Goal: Task Accomplishment & Management: Manage account settings

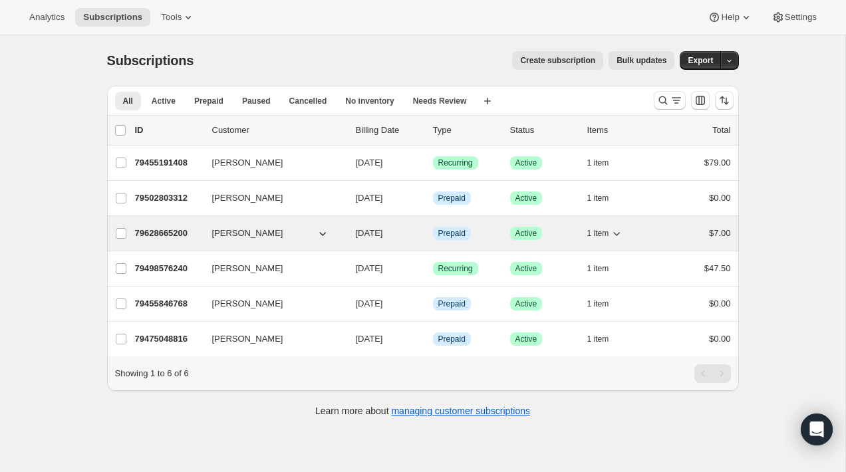
click at [279, 238] on button "[PERSON_NAME]" at bounding box center [270, 233] width 133 height 21
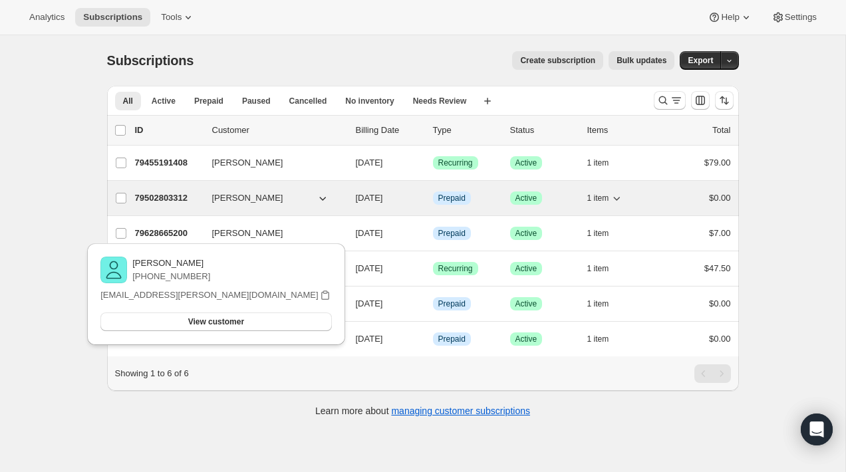
click at [341, 196] on div "[PERSON_NAME]" at bounding box center [278, 198] width 133 height 13
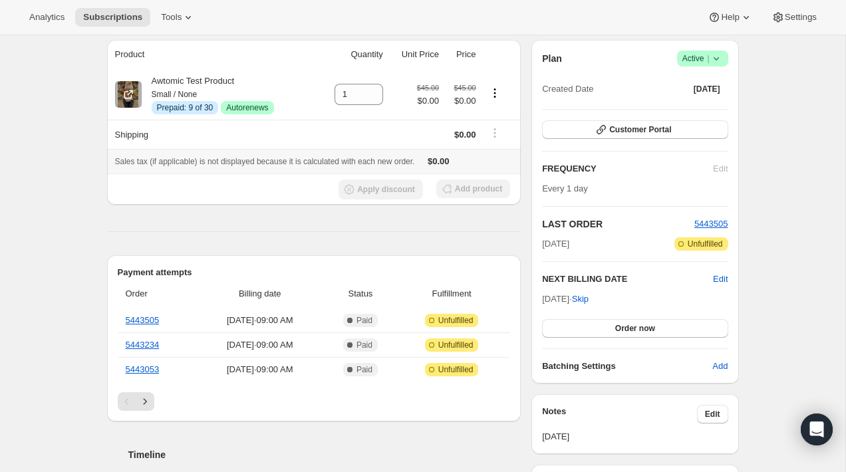
scroll to position [181, 0]
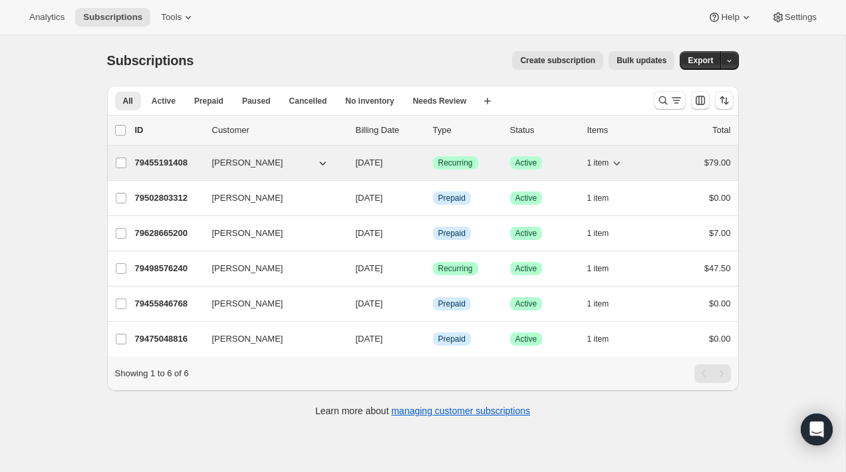
click at [348, 164] on div "79455191408 Collin McMahon 10/01/2025 Success Recurring Success Active 1 item $…" at bounding box center [433, 163] width 596 height 19
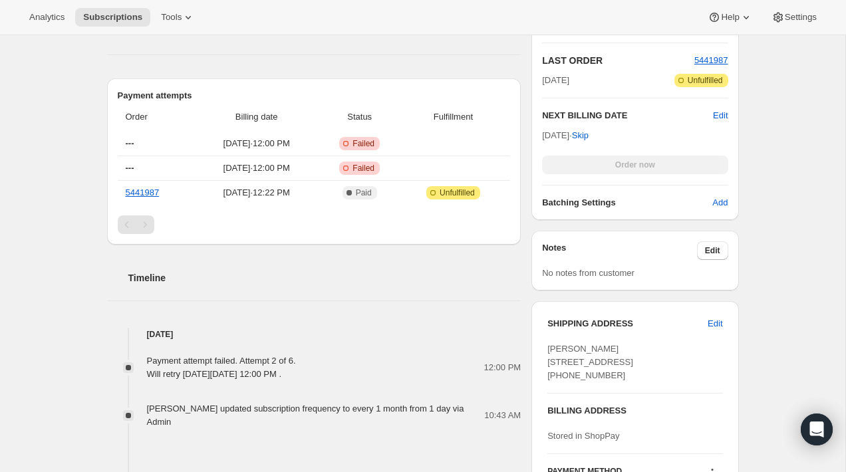
scroll to position [402, 0]
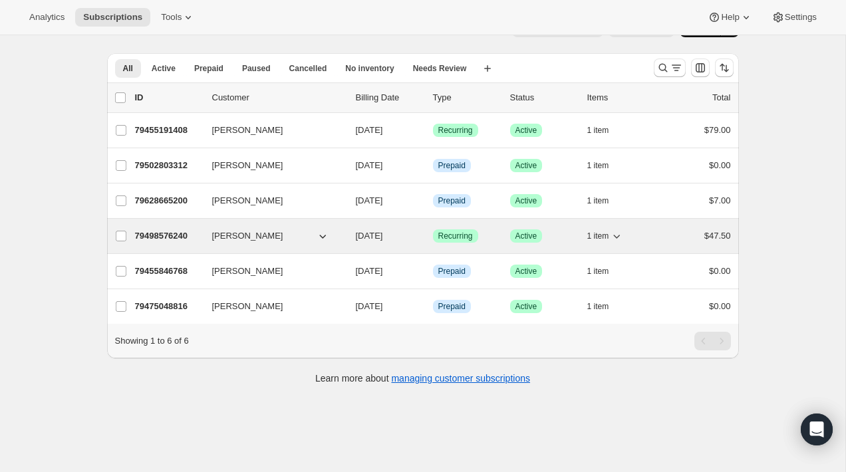
scroll to position [35, 0]
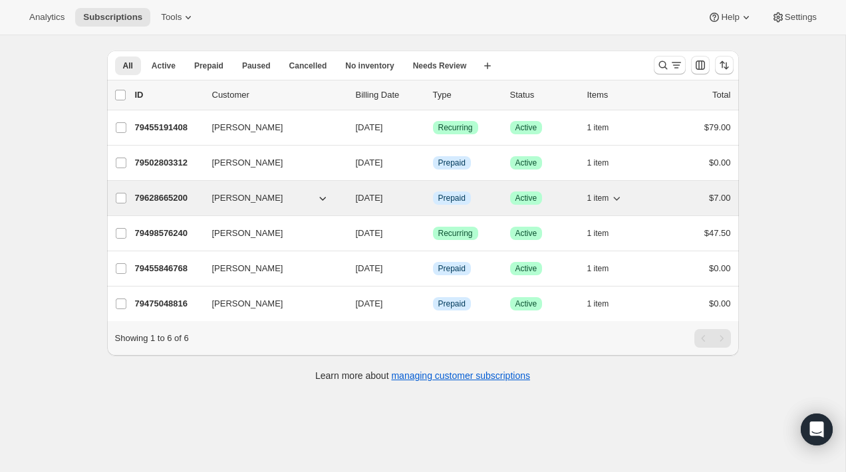
click at [343, 196] on div "[PERSON_NAME]" at bounding box center [278, 198] width 133 height 13
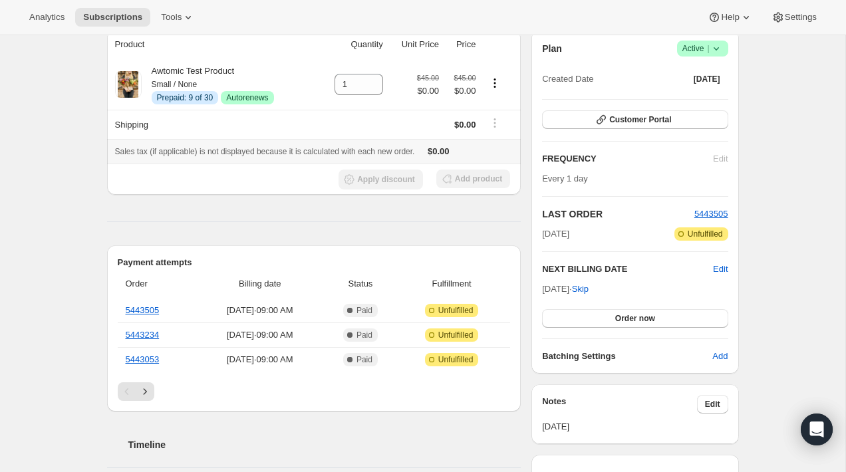
scroll to position [126, 0]
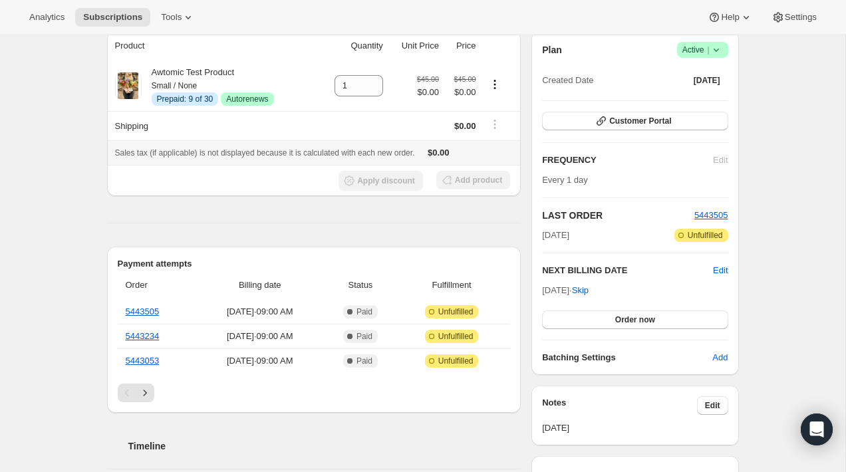
click at [173, 156] on span "Sales tax (if applicable) is not displayed because it is calculated with each n…" at bounding box center [265, 152] width 300 height 9
click at [160, 152] on span "Sales tax (if applicable) is not displayed because it is calculated with each n…" at bounding box center [265, 152] width 300 height 9
click at [150, 150] on span "Sales tax (if applicable) is not displayed because it is calculated with each n…" at bounding box center [265, 152] width 300 height 9
click at [156, 151] on span "Sales tax (if applicable) is not displayed because it is calculated with each n…" at bounding box center [265, 152] width 300 height 9
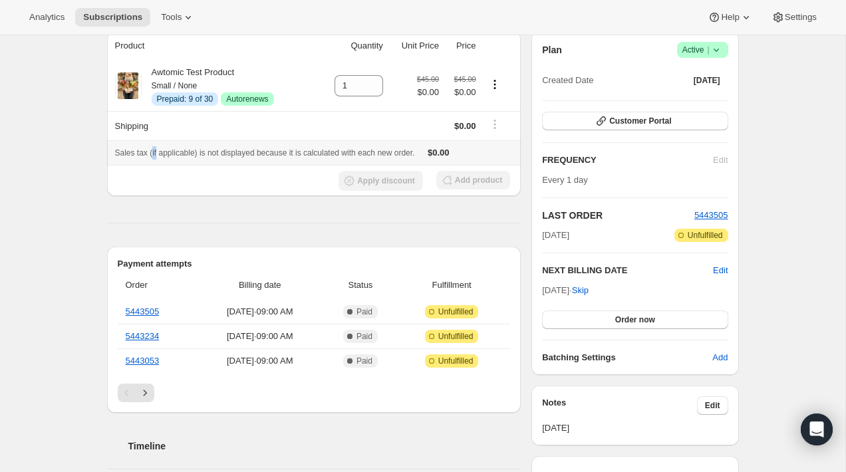
click at [156, 151] on span "Sales tax (if applicable) is not displayed because it is calculated with each n…" at bounding box center [265, 152] width 300 height 9
click at [168, 150] on span "Sales tax (if applicable) is not displayed because it is calculated with each n…" at bounding box center [265, 152] width 300 height 9
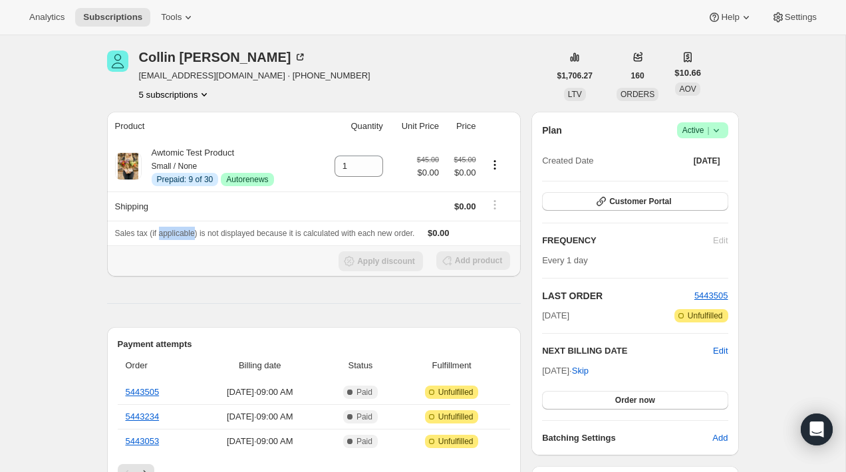
scroll to position [0, 0]
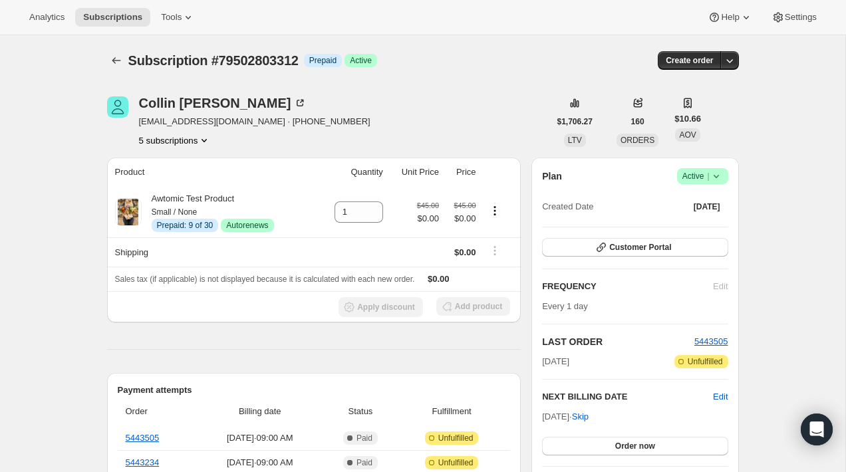
click at [114, 58] on icon "Subscriptions" at bounding box center [116, 60] width 13 height 13
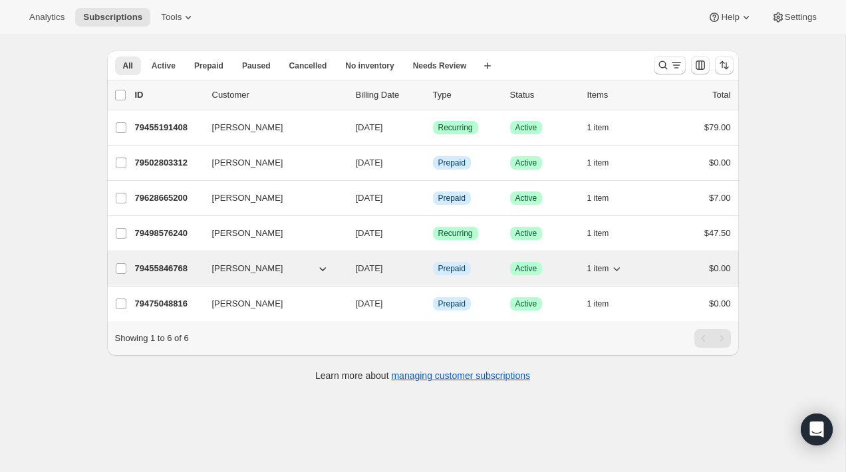
scroll to position [19, 0]
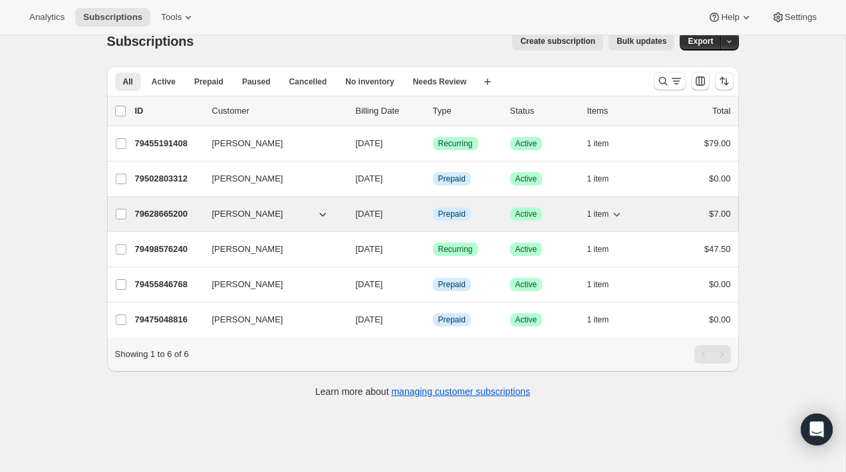
click at [245, 214] on span "[PERSON_NAME]" at bounding box center [247, 214] width 71 height 13
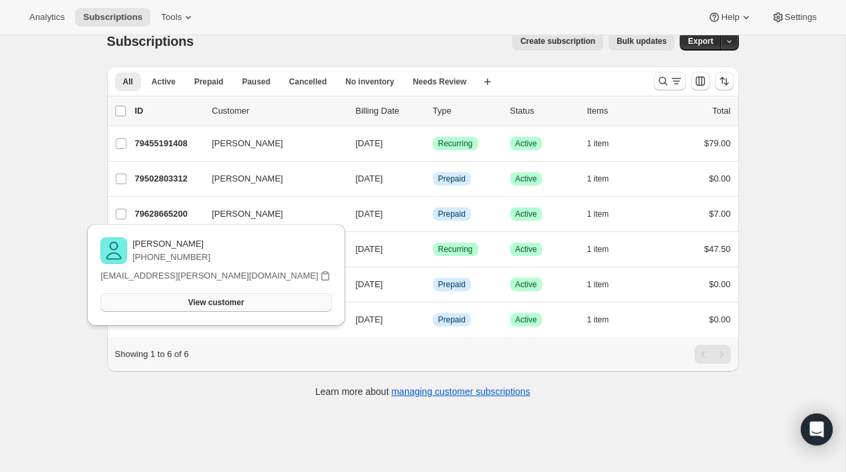
click at [241, 304] on span "View customer" at bounding box center [216, 302] width 56 height 11
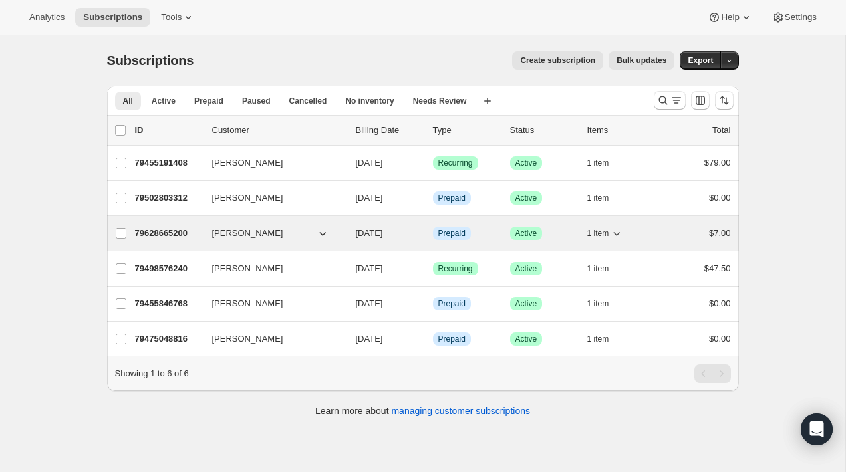
click at [343, 227] on div "[PERSON_NAME]" at bounding box center [278, 233] width 133 height 13
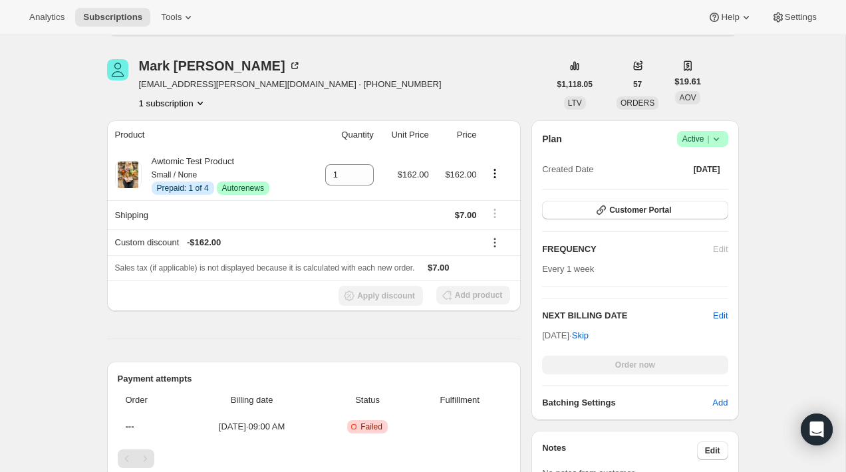
scroll to position [243, 0]
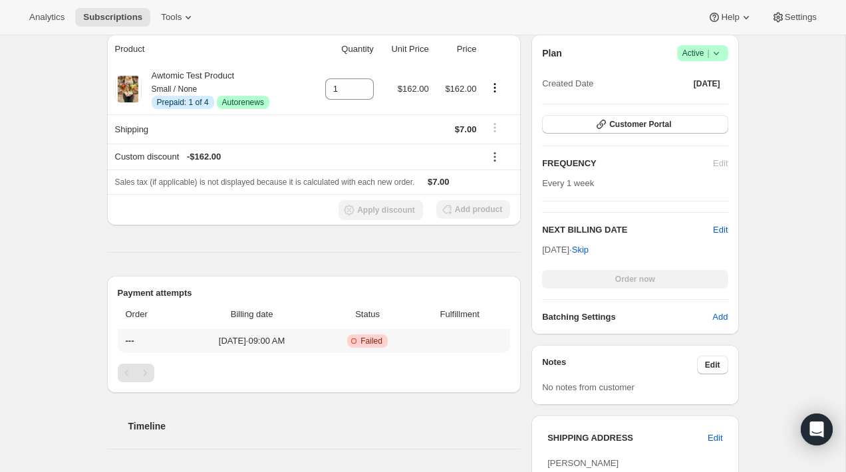
click at [318, 341] on span "[DATE] · 09:00 AM" at bounding box center [252, 341] width 132 height 13
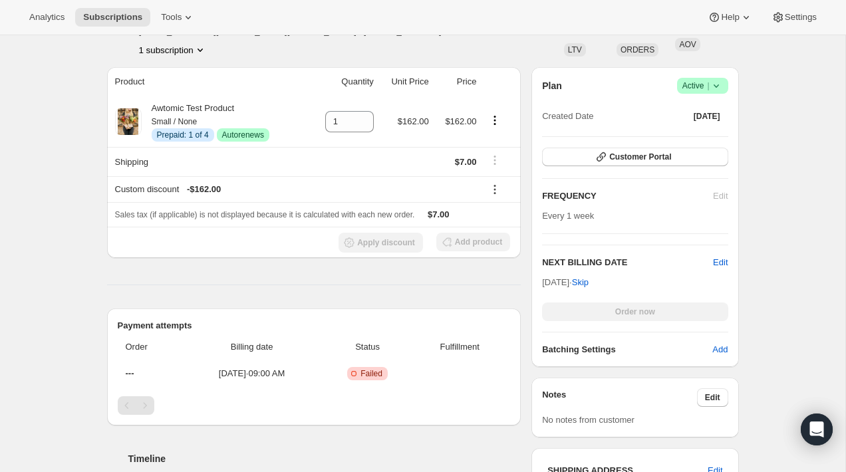
scroll to position [192, 0]
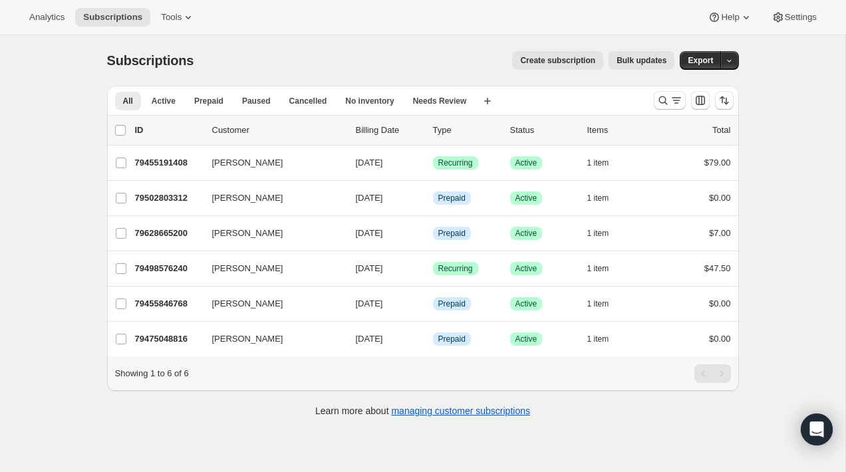
click at [549, 63] on span "Create subscription" at bounding box center [557, 60] width 75 height 11
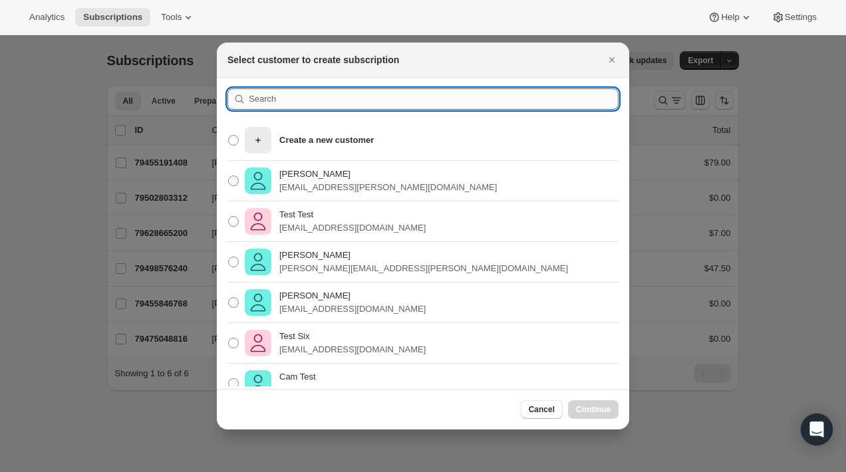
click at [343, 98] on input ":rc:" at bounding box center [434, 98] width 370 height 21
type input "o"
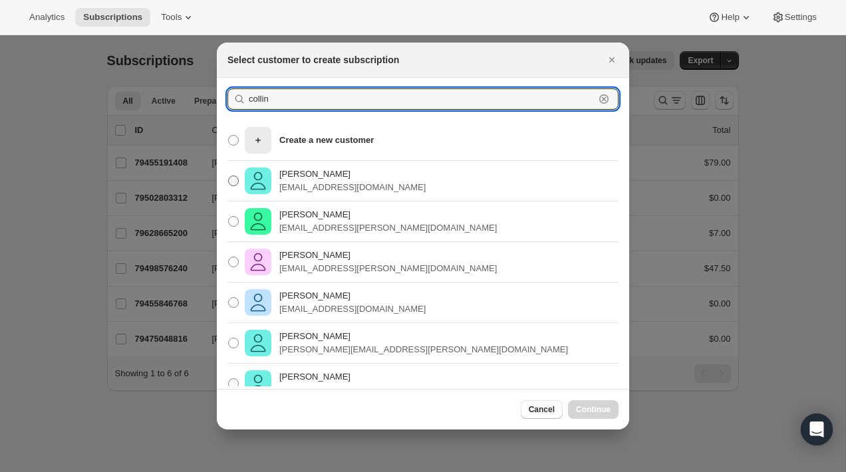
type input "collin"
click at [301, 189] on p "collin@flowersfordreams.com" at bounding box center [352, 187] width 146 height 13
click at [229, 176] on input "Collin McMahon collin@flowersfordreams.com" at bounding box center [228, 176] width 1 height 1
radio input "true"
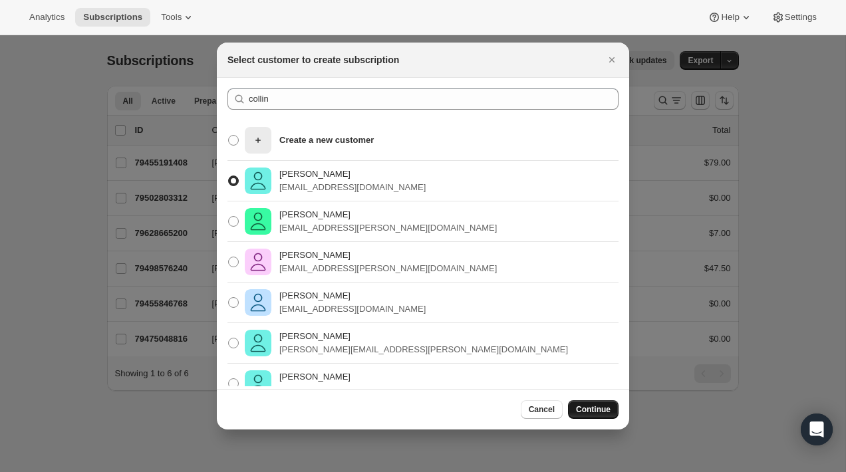
click at [603, 410] on span "Continue" at bounding box center [593, 409] width 35 height 11
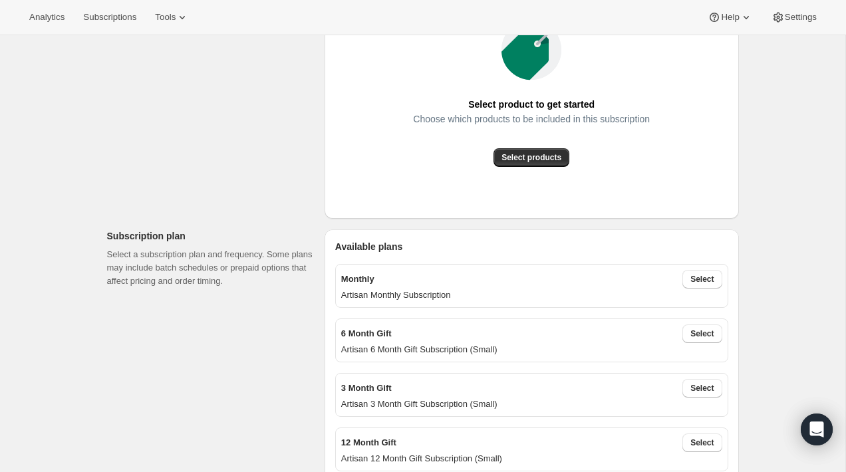
scroll to position [343, 0]
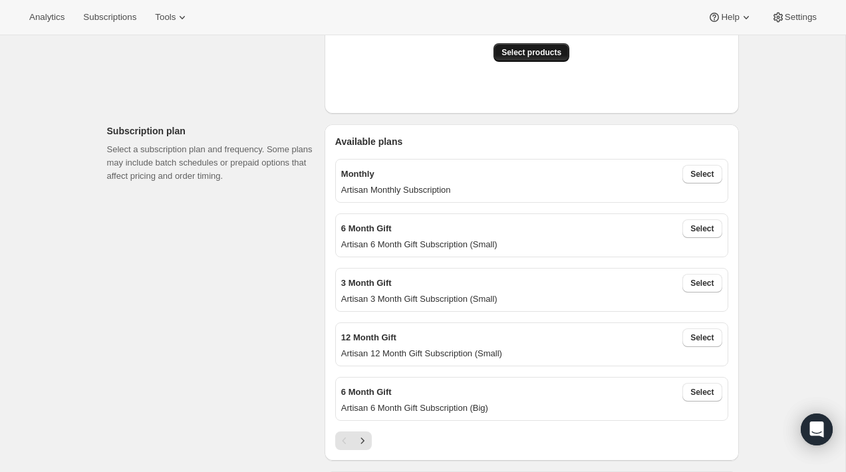
click at [526, 57] on span "Select products" at bounding box center [532, 52] width 60 height 11
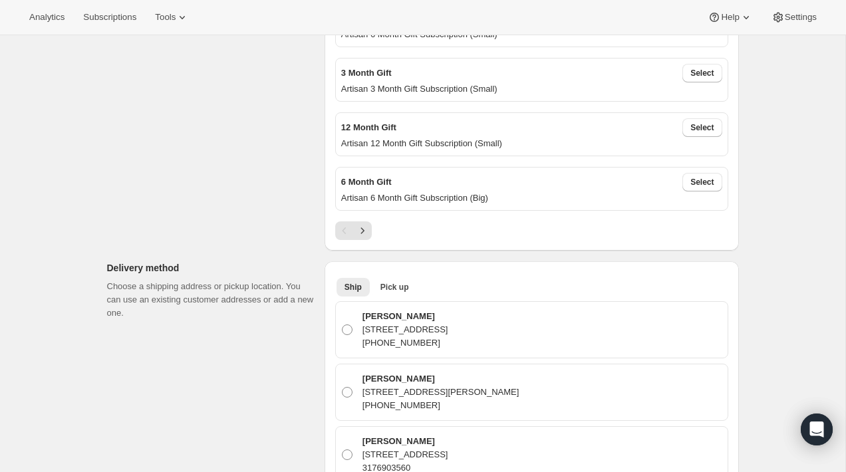
scroll to position [416, 0]
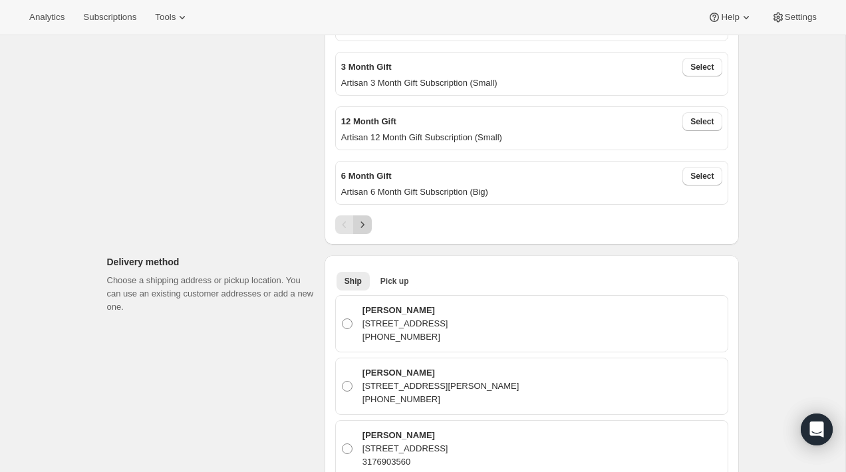
click at [358, 222] on icon "Next" at bounding box center [362, 224] width 13 height 13
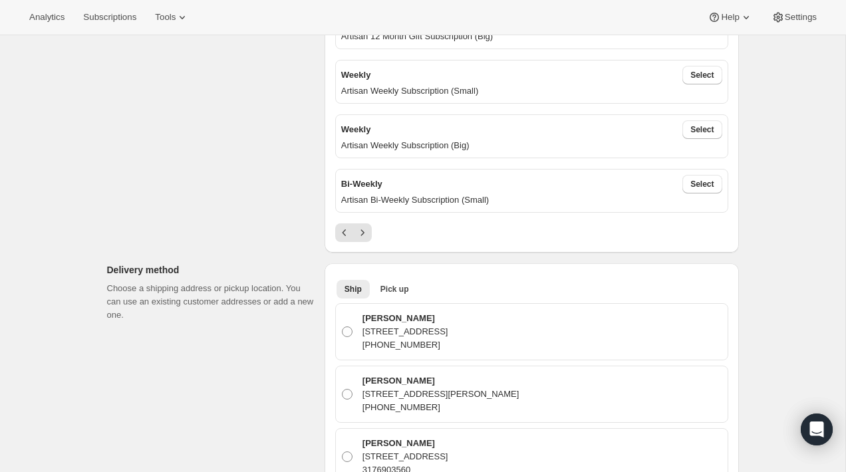
scroll to position [420, 0]
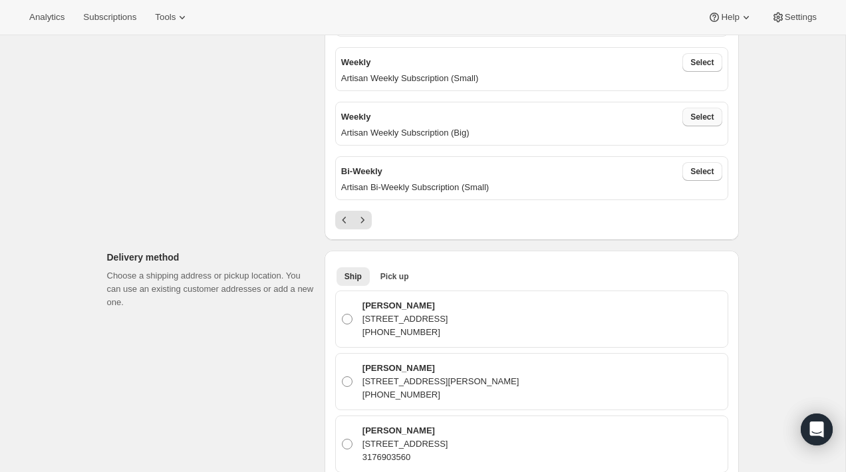
click at [691, 112] on span "Select" at bounding box center [702, 117] width 23 height 11
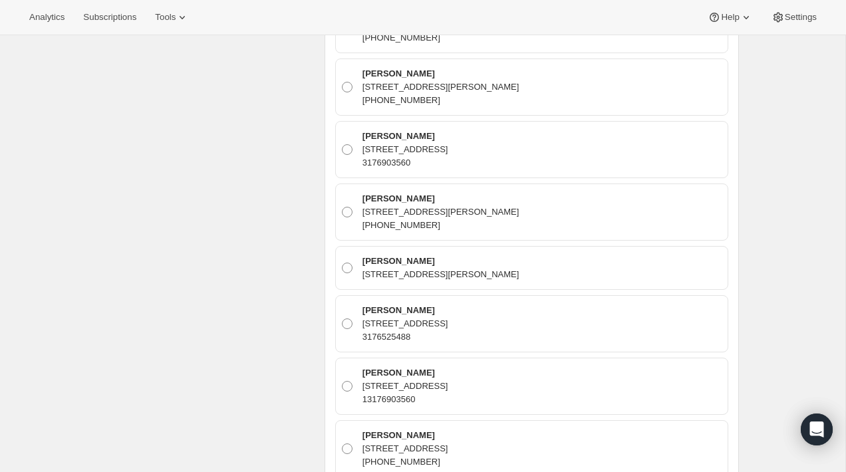
scroll to position [796, 0]
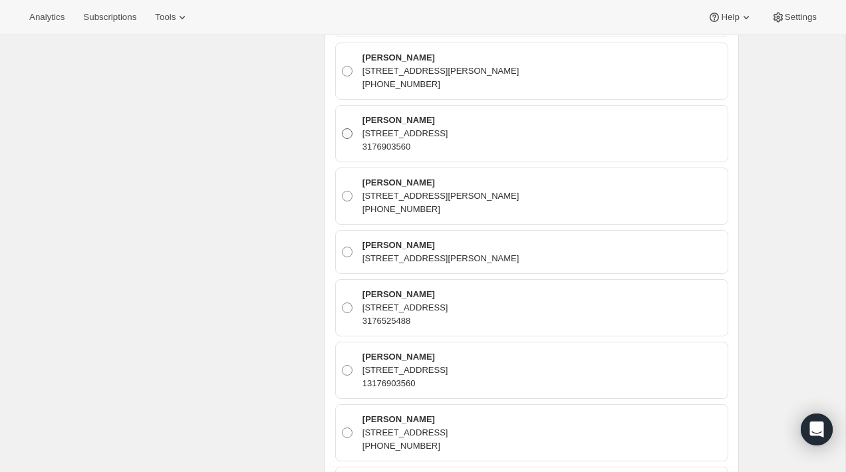
click at [347, 131] on span at bounding box center [347, 133] width 11 height 11
click at [343, 129] on input "Collin McMahon 1939 N Lincoln Ave 403, Chicago, IL, 60614, United States 317690…" at bounding box center [342, 128] width 1 height 1
radio input "true"
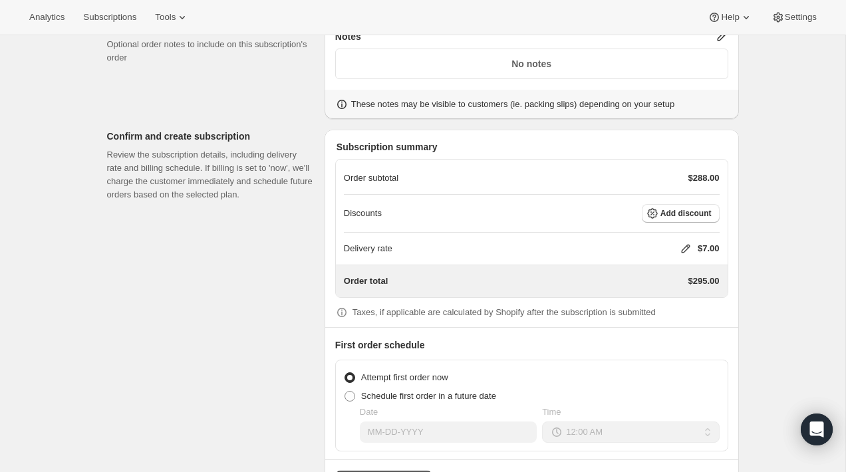
scroll to position [2477, 0]
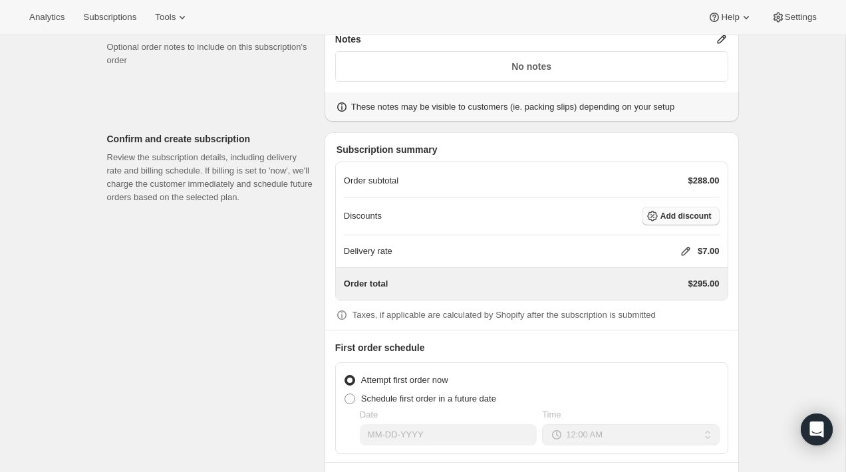
click at [677, 211] on span "Add discount" at bounding box center [686, 216] width 51 height 11
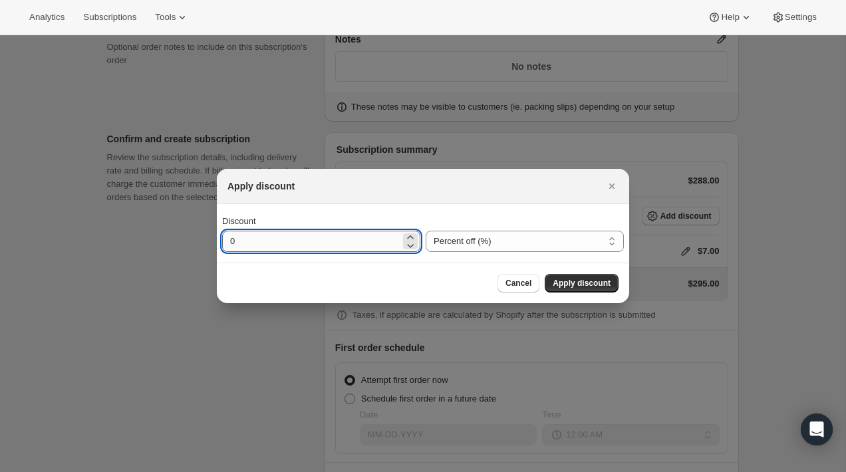
click at [343, 240] on input "0" at bounding box center [311, 241] width 178 height 21
type input "100"
click at [576, 287] on span "Apply discount" at bounding box center [582, 283] width 58 height 11
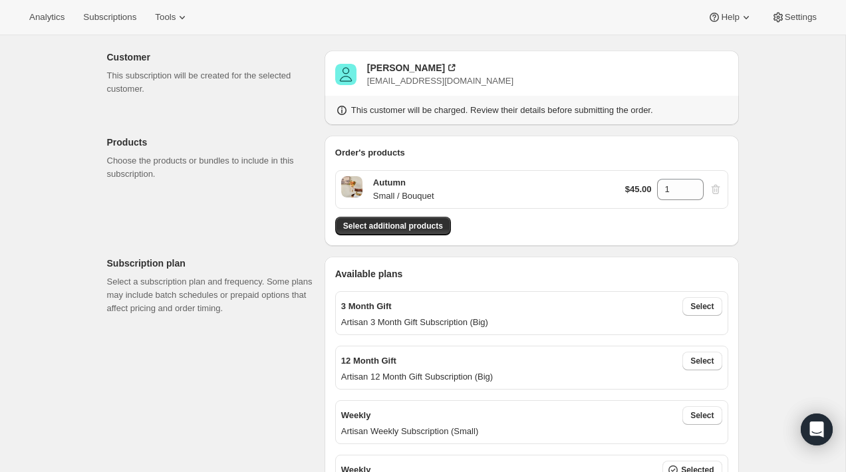
scroll to position [81, 0]
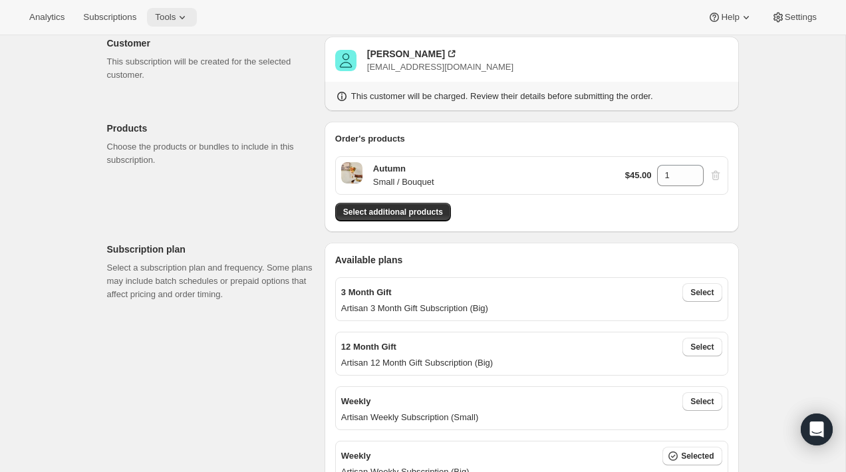
click at [178, 24] on button "Tools" at bounding box center [172, 17] width 50 height 19
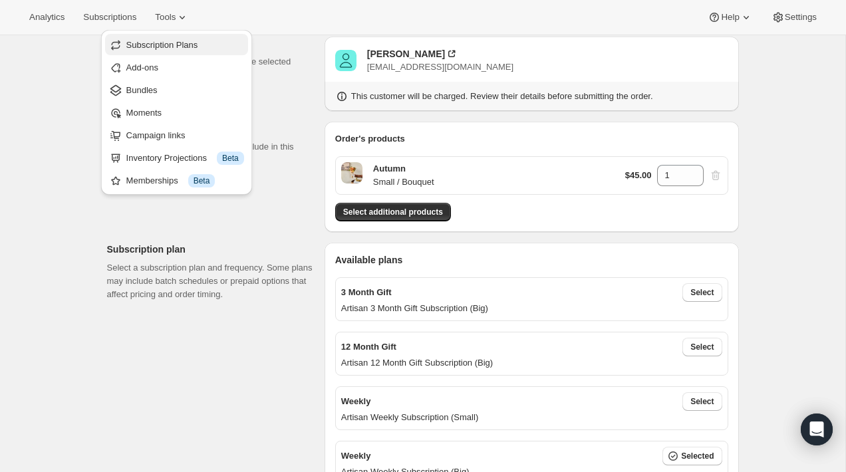
click at [137, 45] on span "Subscription Plans" at bounding box center [162, 45] width 72 height 10
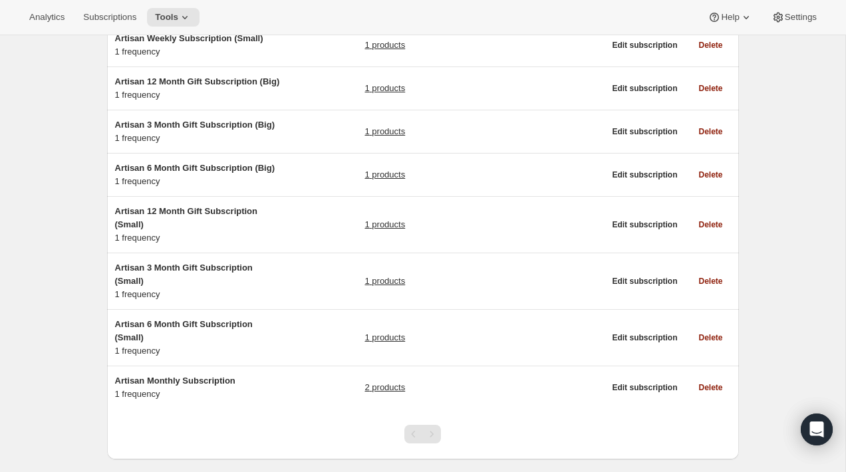
scroll to position [300, 0]
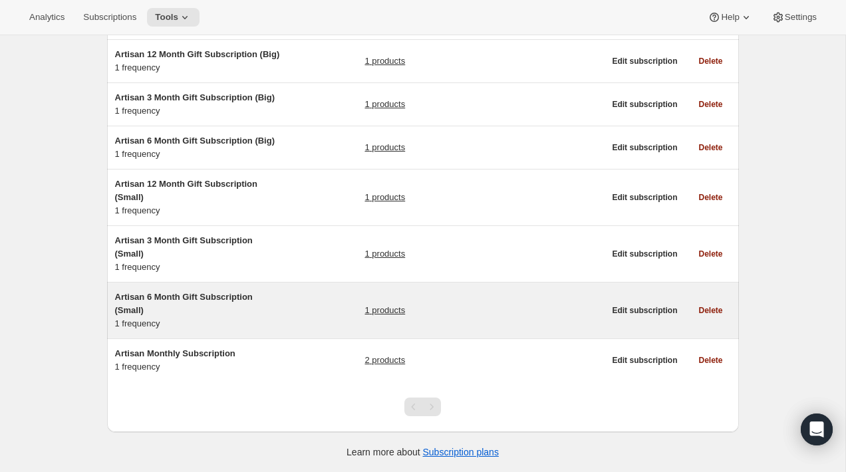
click at [386, 315] on link "1 products" at bounding box center [385, 310] width 41 height 13
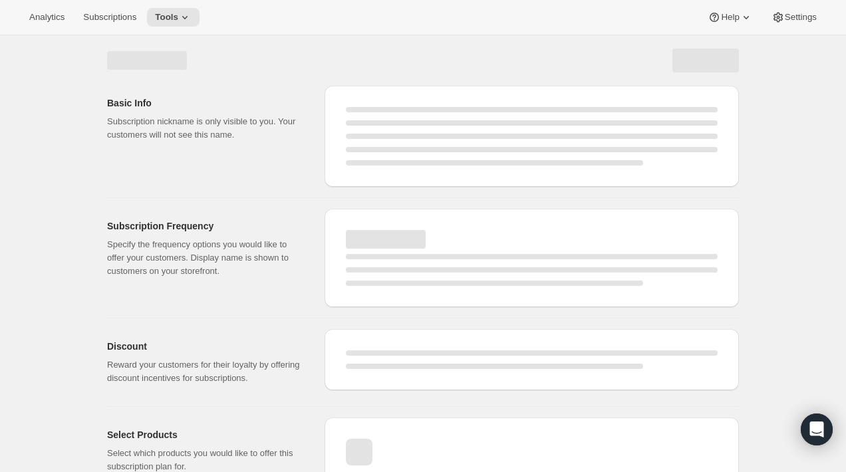
select select "WEEK"
select select "MONTH"
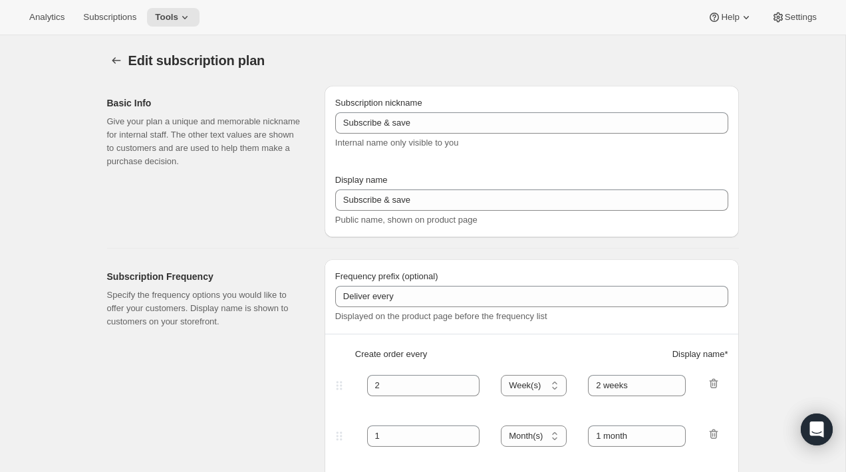
type input "Artisan 6 Month Gift Subscription (Small)"
type input "6 Month Gift"
select select "MONTH"
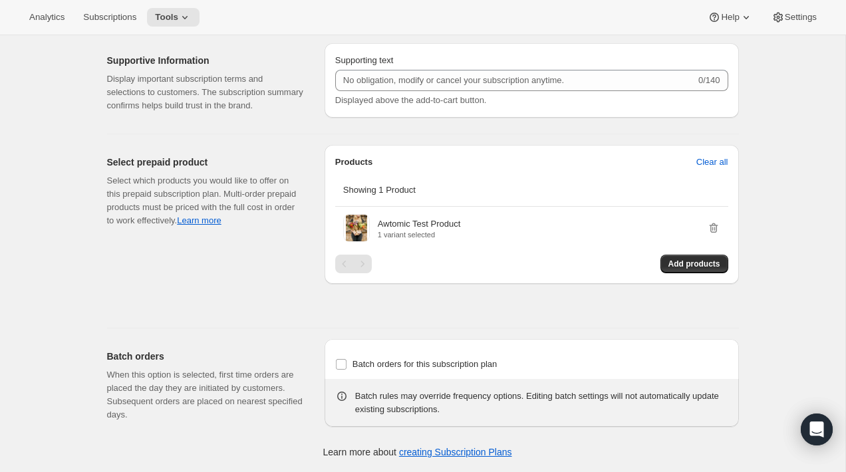
scroll to position [1224, 0]
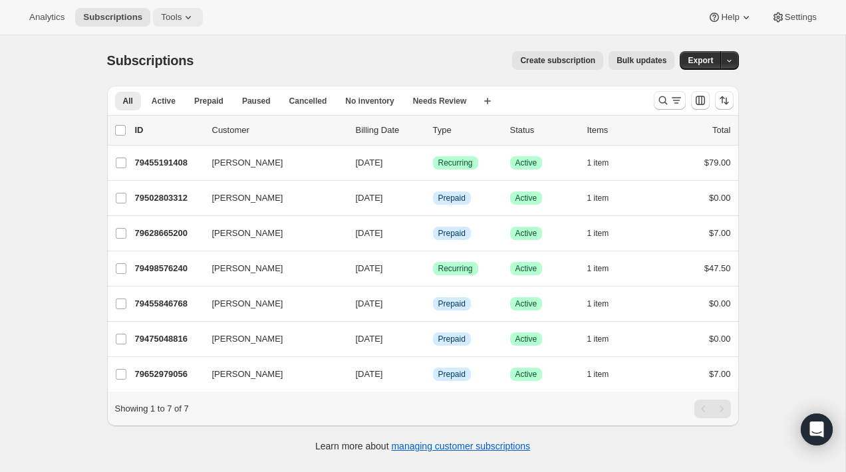
click at [194, 15] on icon at bounding box center [188, 17] width 13 height 13
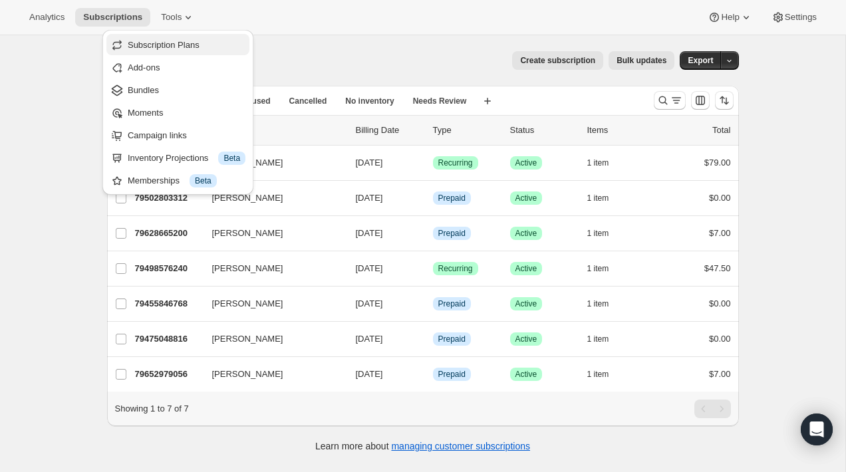
click at [185, 45] on span "Subscription Plans" at bounding box center [164, 45] width 72 height 10
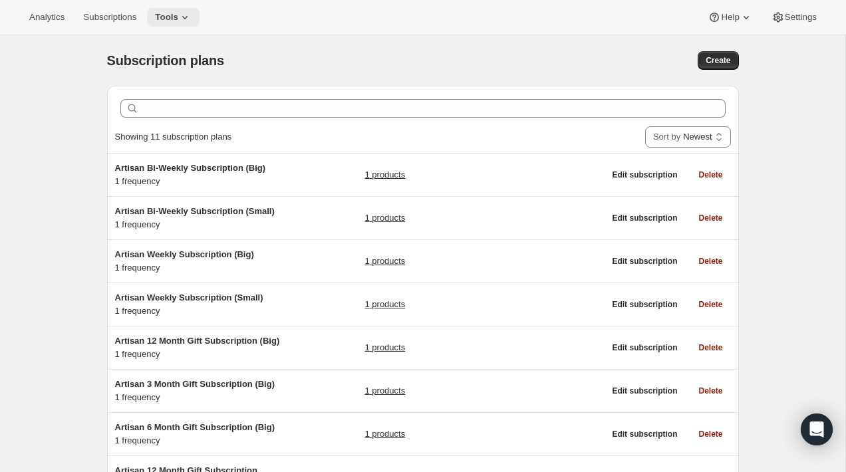
click at [189, 23] on icon at bounding box center [184, 17] width 13 height 13
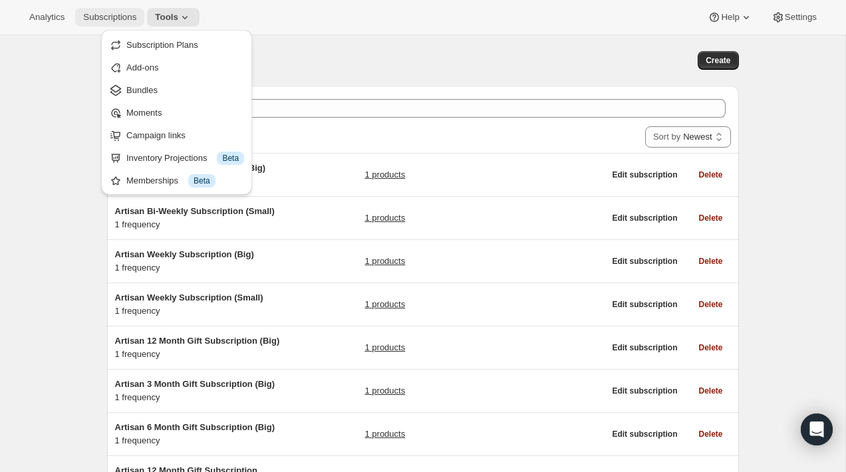
click at [125, 22] on span "Subscriptions" at bounding box center [109, 17] width 53 height 11
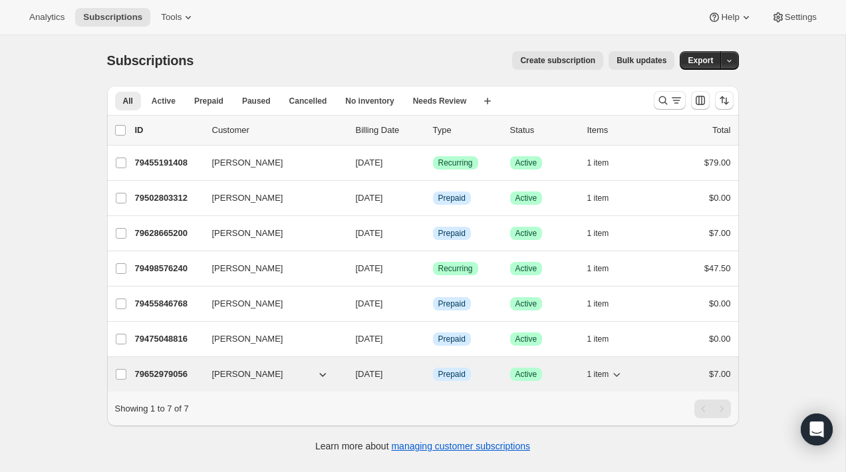
click at [311, 370] on button "[PERSON_NAME]" at bounding box center [270, 374] width 133 height 21
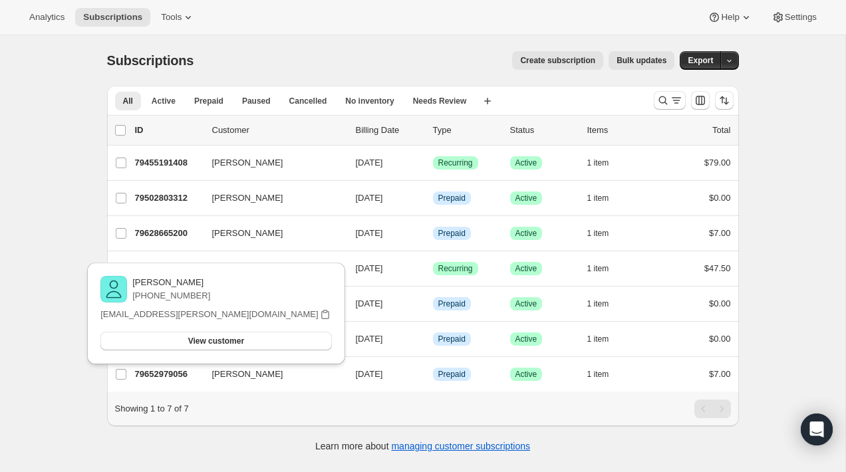
click at [403, 417] on div "Showing 1 to 7 of 7" at bounding box center [423, 409] width 616 height 19
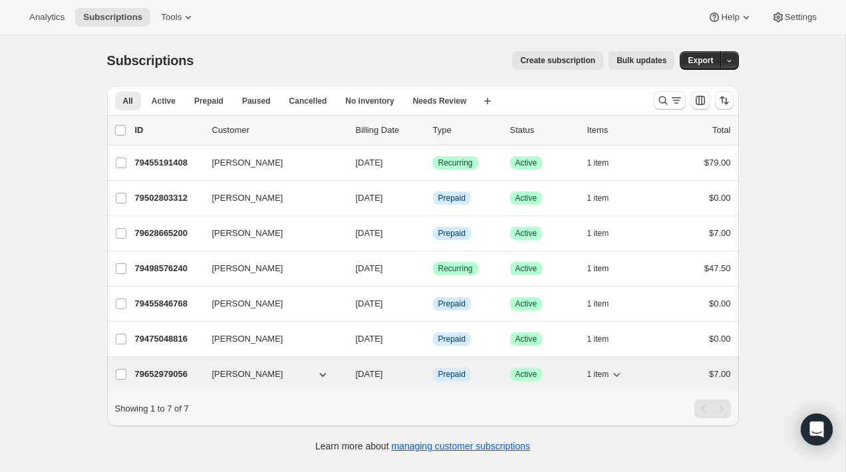
click at [344, 365] on div "79652979056 Mark Cooper 11/02/2025 Info Prepaid Success Active 1 item $7.00" at bounding box center [433, 374] width 596 height 19
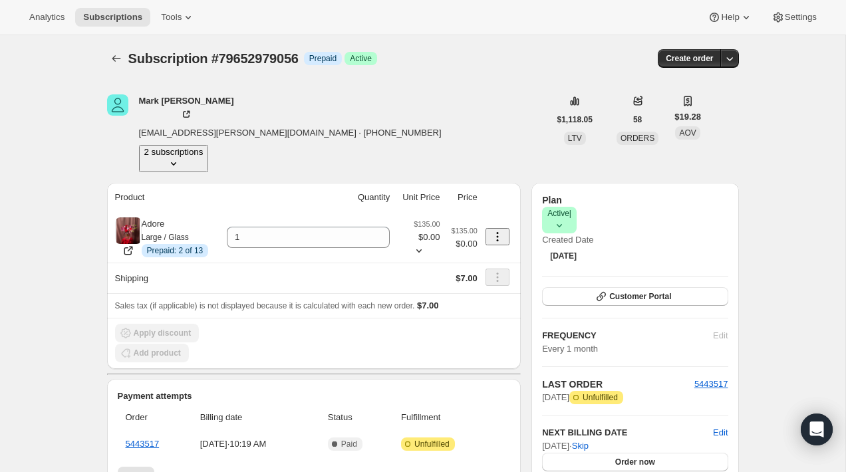
scroll to position [8, 0]
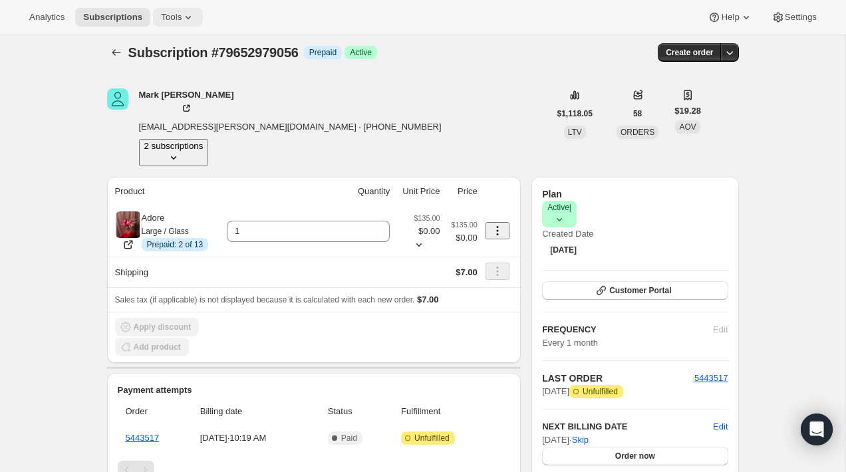
click at [182, 16] on span "Tools" at bounding box center [171, 17] width 21 height 11
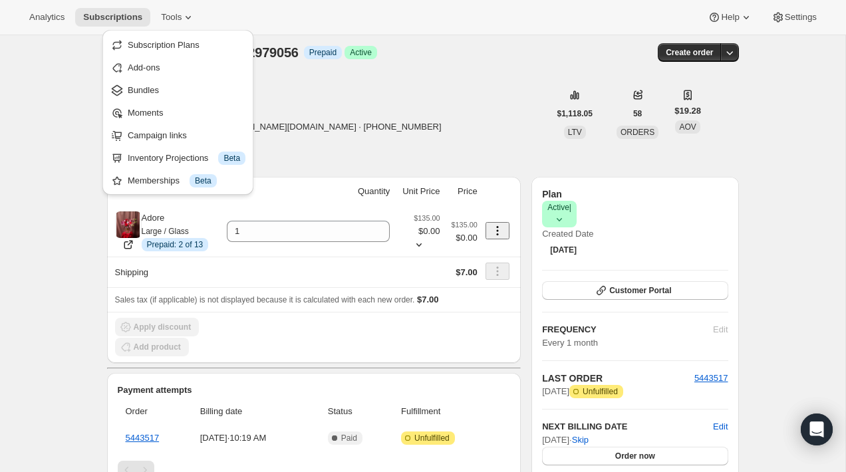
click at [377, 33] on div "Analytics Subscriptions Tools Help Settings" at bounding box center [423, 17] width 846 height 35
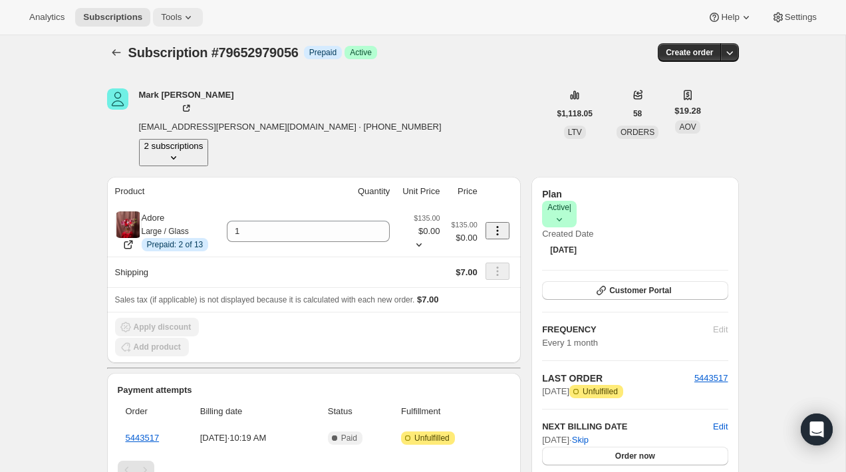
click at [190, 23] on icon at bounding box center [188, 17] width 13 height 13
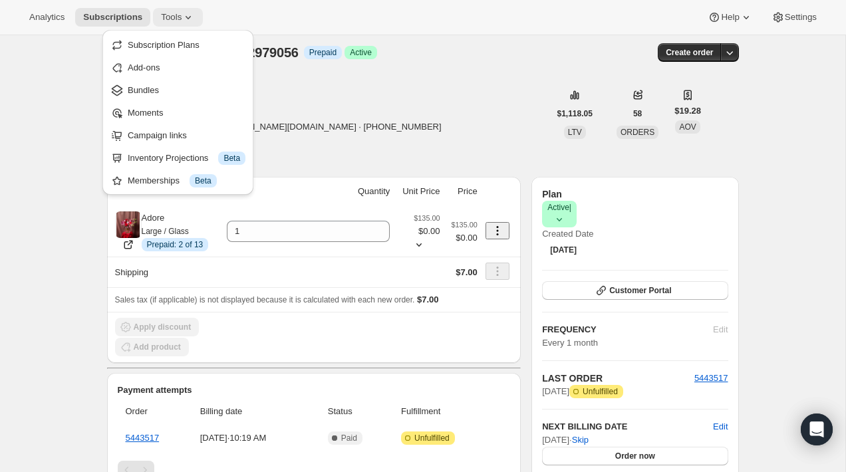
click at [190, 20] on icon at bounding box center [188, 17] width 13 height 13
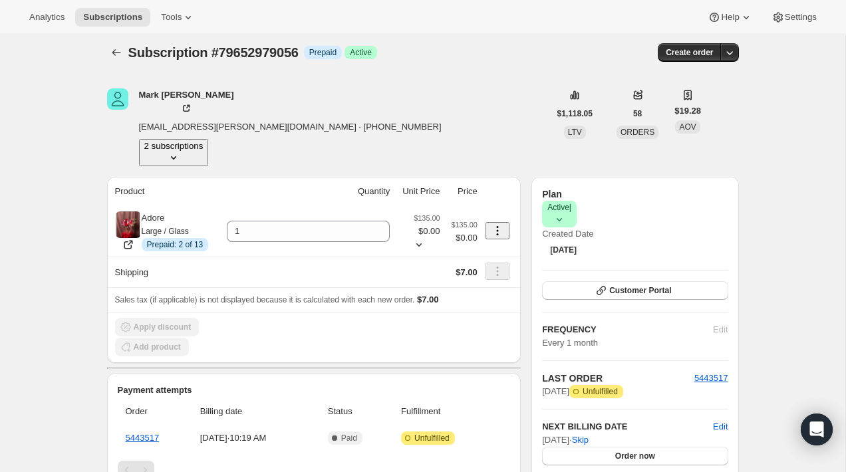
click at [72, 215] on div "Subscription #79652979056. This page is ready Subscription #79652979056 Info Pr…" at bounding box center [423, 459] width 846 height 864
